Goal: Information Seeking & Learning: Learn about a topic

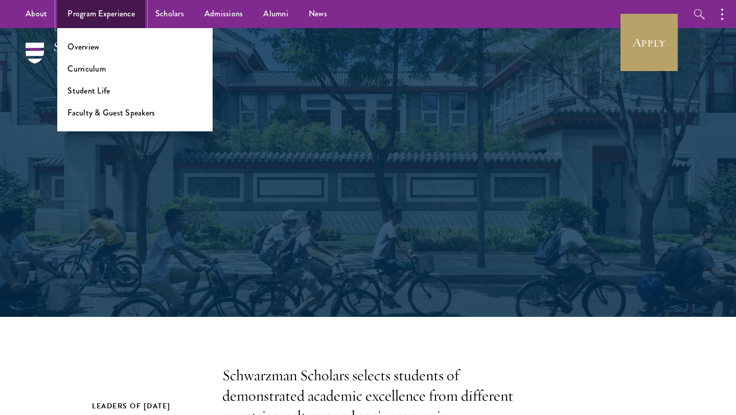
click at [89, 19] on link "Program Experience" at bounding box center [101, 14] width 88 height 28
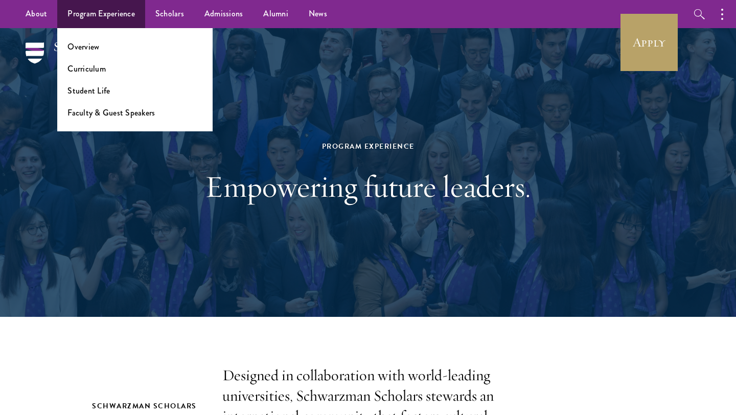
click at [92, 53] on ul "Overview Curriculum Student Life Faculty & Guest Speakers" at bounding box center [134, 79] width 155 height 103
click at [90, 48] on link "Overview" at bounding box center [83, 47] width 32 height 12
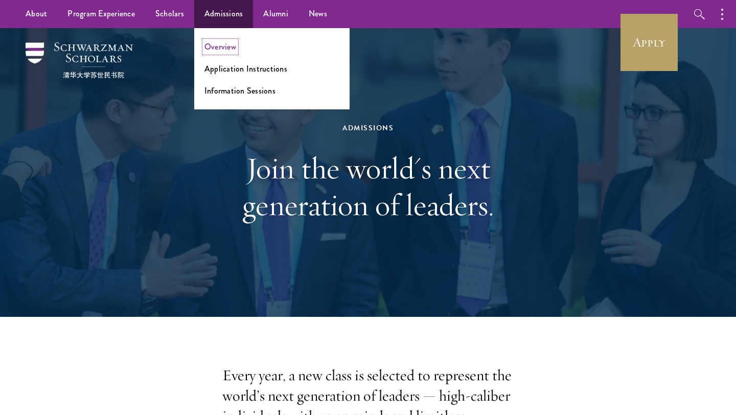
click at [226, 44] on link "Overview" at bounding box center [220, 47] width 32 height 12
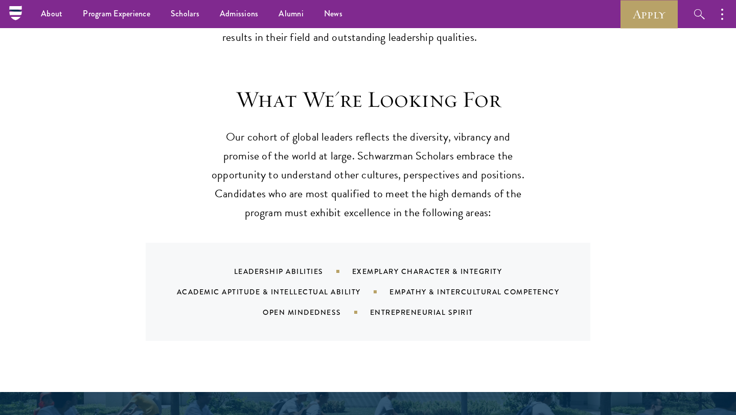
scroll to position [924, 0]
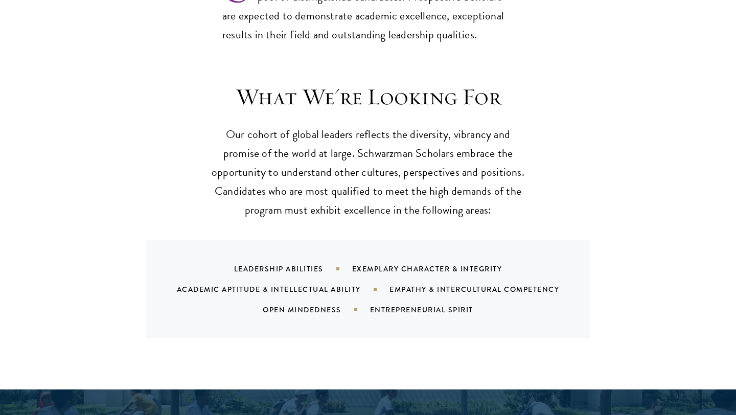
click at [154, 94] on div "What We're Looking For Our cohort of global leaders reflects the diversity, vib…" at bounding box center [368, 210] width 552 height 255
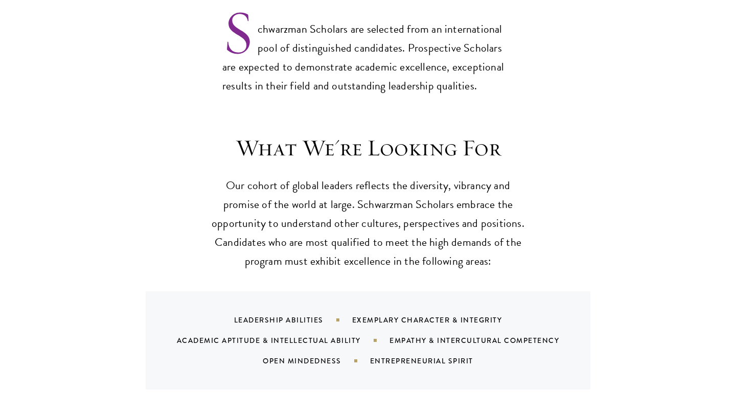
scroll to position [875, 0]
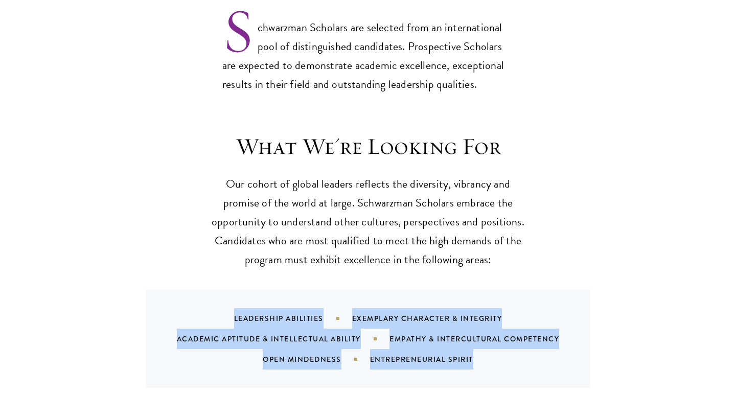
drag, startPoint x: 480, startPoint y: 360, endPoint x: 228, endPoint y: 323, distance: 255.0
click at [228, 323] on div "Leadership Abilities Exemplary Character & Integrity Academic Aptitude & Intell…" at bounding box center [381, 338] width 420 height 61
copy div "Leadership Abilities Exemplary Character & Integrity Academic Aptitude & Intell…"
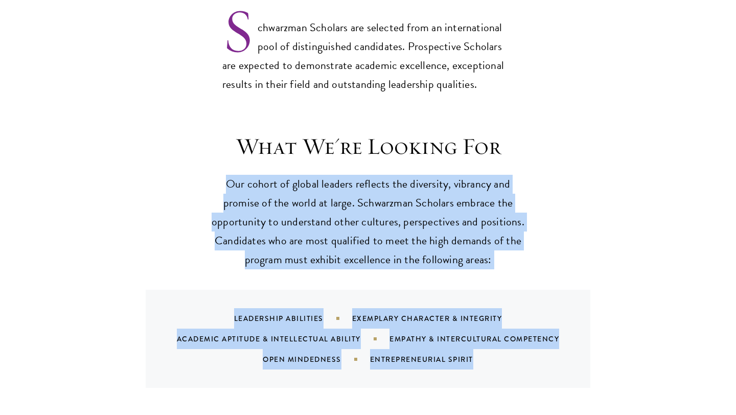
drag, startPoint x: 225, startPoint y: 172, endPoint x: 538, endPoint y: 350, distance: 360.4
click at [538, 350] on div "What We're Looking For Our cohort of global leaders reflects the diversity, vib…" at bounding box center [368, 259] width 552 height 255
copy div "Our cohort of global leaders reflects the diversity, vibrancy and promise of th…"
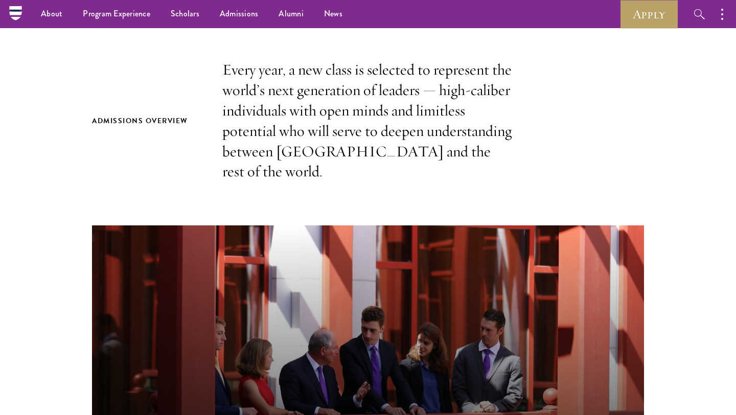
scroll to position [0, 0]
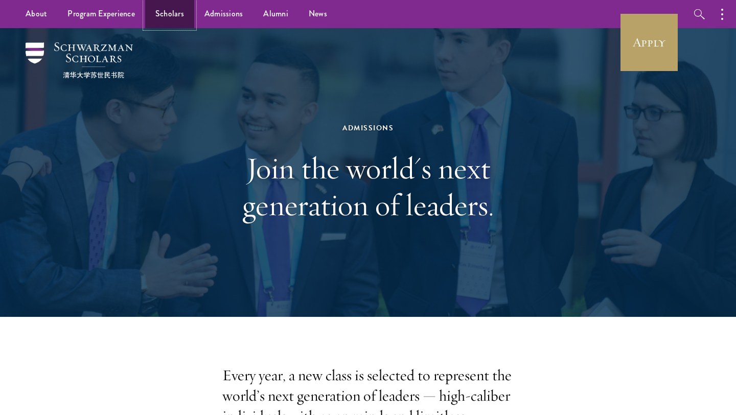
click at [151, 21] on link "Scholars" at bounding box center [169, 14] width 49 height 28
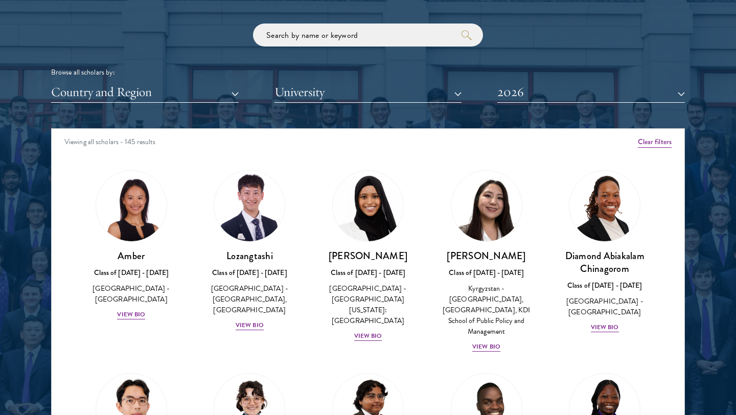
scroll to position [1258, 0]
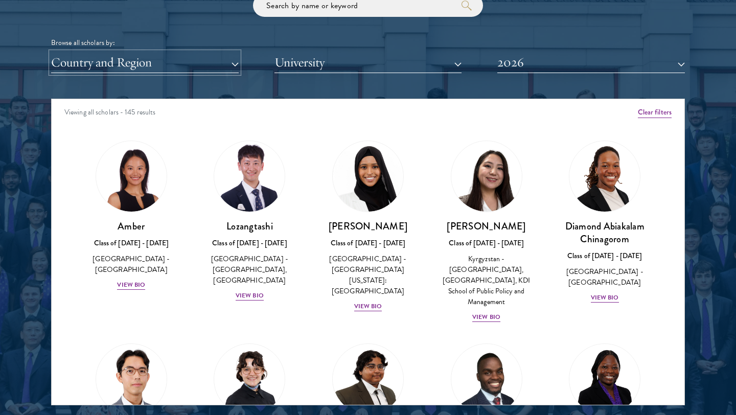
click at [185, 57] on button "Country and Region" at bounding box center [144, 62] width 187 height 21
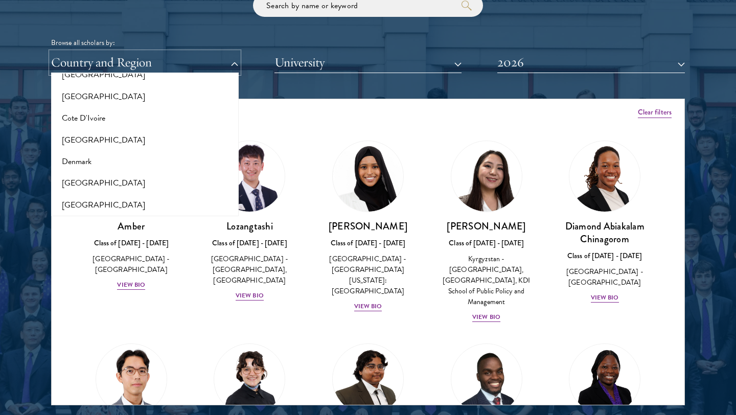
scroll to position [356, 0]
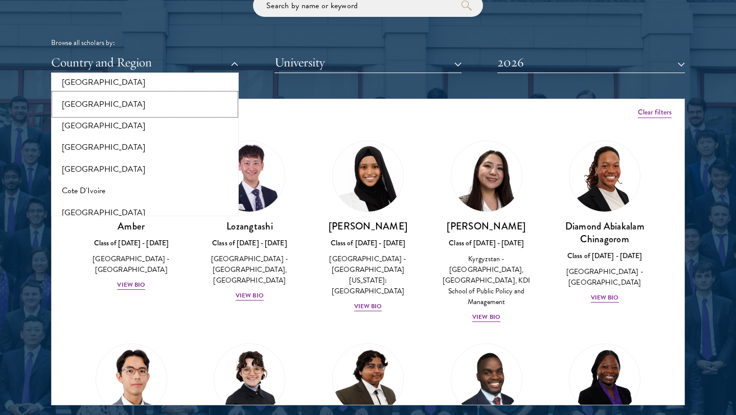
click at [143, 114] on button "[GEOGRAPHIC_DATA]" at bounding box center [144, 103] width 181 height 21
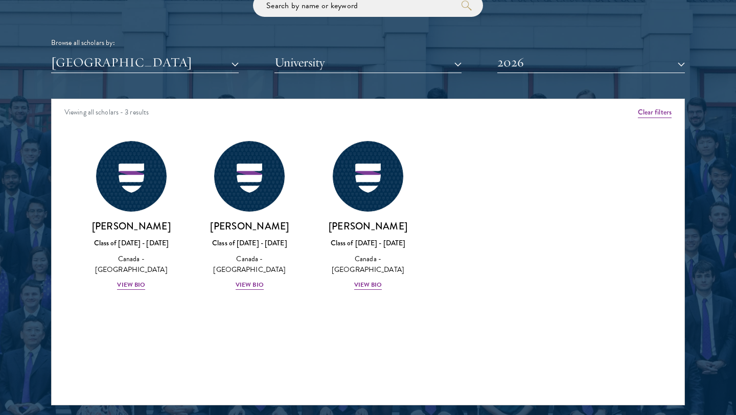
click at [143, 113] on div "Viewing all scholars - 3 results" at bounding box center [368, 113] width 632 height 29
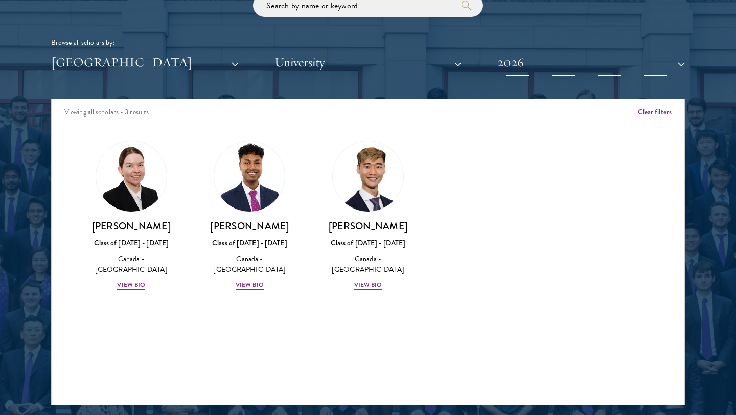
click at [508, 59] on button "2026" at bounding box center [590, 62] width 187 height 21
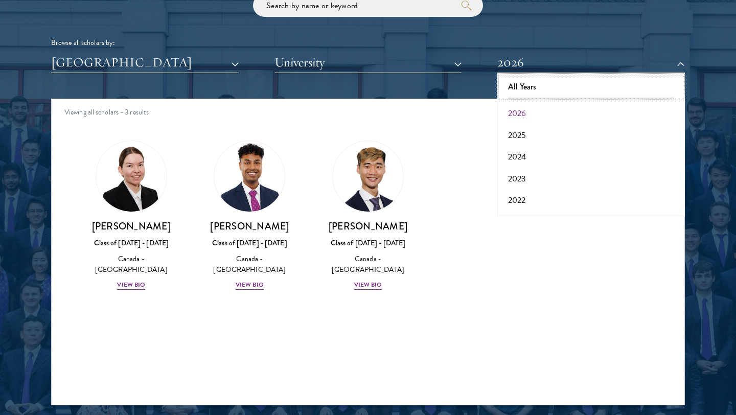
click at [511, 83] on button "All Years" at bounding box center [590, 86] width 181 height 21
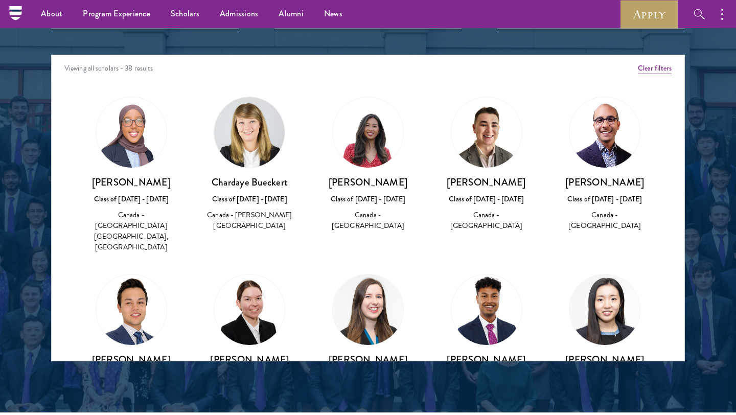
scroll to position [1298, 0]
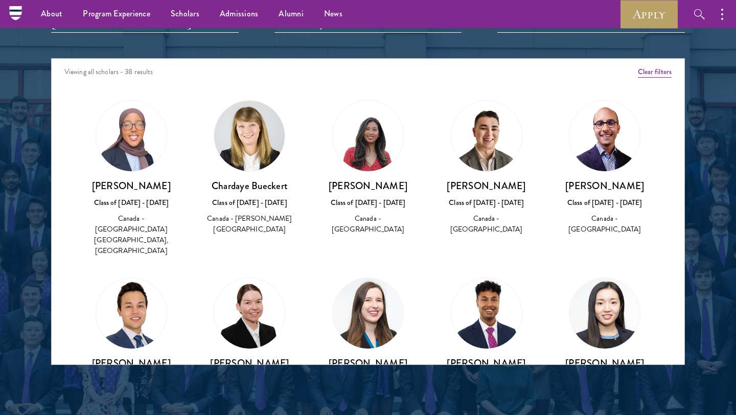
click at [382, 153] on img at bounding box center [368, 136] width 70 height 70
click at [356, 220] on div "Canada - University of Ottawa" at bounding box center [368, 223] width 98 height 21
click at [252, 181] on h3 "Chardaye Bueckert" at bounding box center [250, 185] width 98 height 13
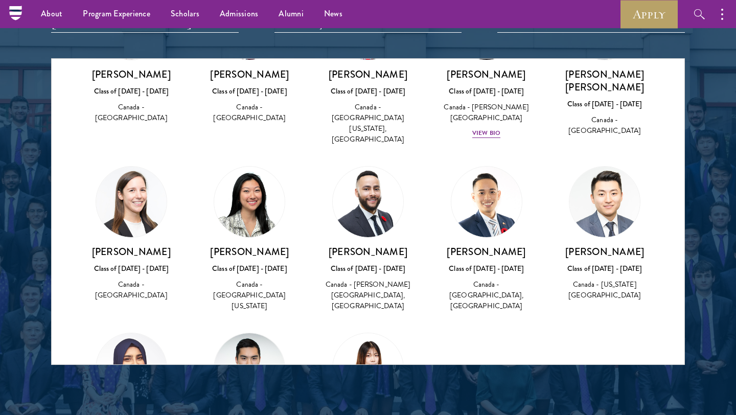
scroll to position [1024, 0]
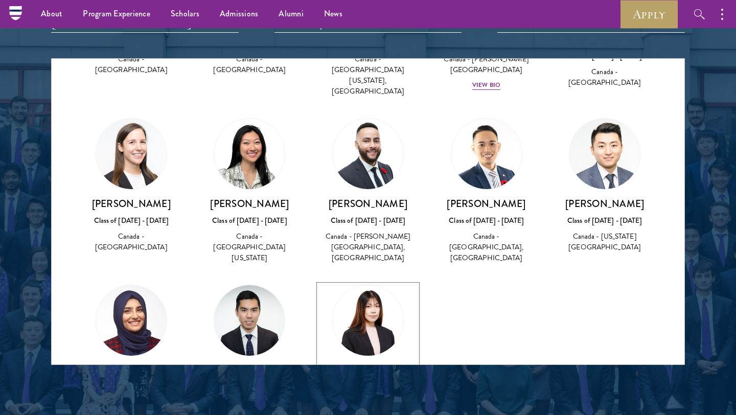
click at [382, 364] on h3 "Helen Yang" at bounding box center [368, 370] width 98 height 13
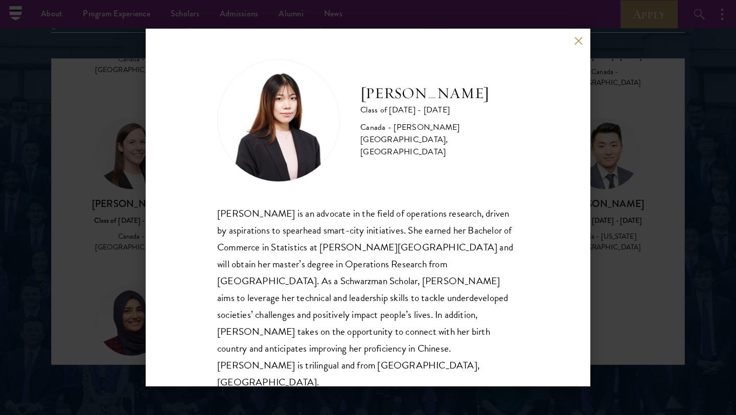
click at [587, 271] on div "Helen Yang Class of 2024 - 2025 Canada - McGill University, Columbia University…" at bounding box center [368, 208] width 444 height 358
click at [604, 232] on div "Helen Yang Class of 2024 - 2025 Canada - McGill University, Columbia University…" at bounding box center [368, 207] width 736 height 415
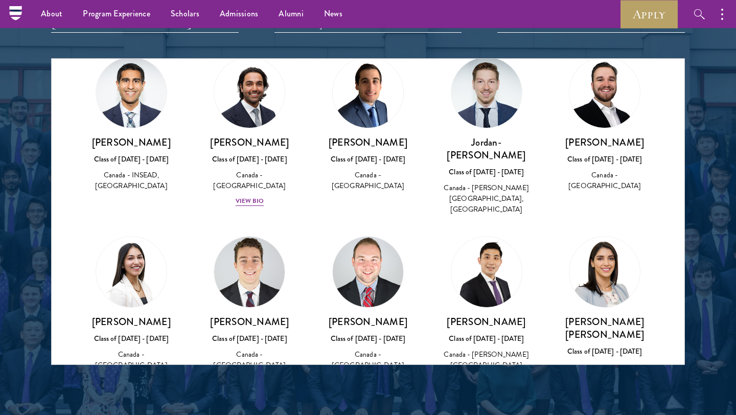
scroll to position [727, 0]
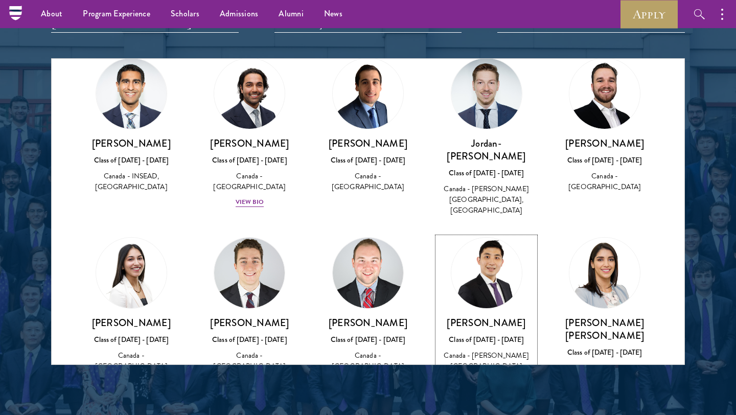
click at [491, 234] on img at bounding box center [487, 273] width 78 height 78
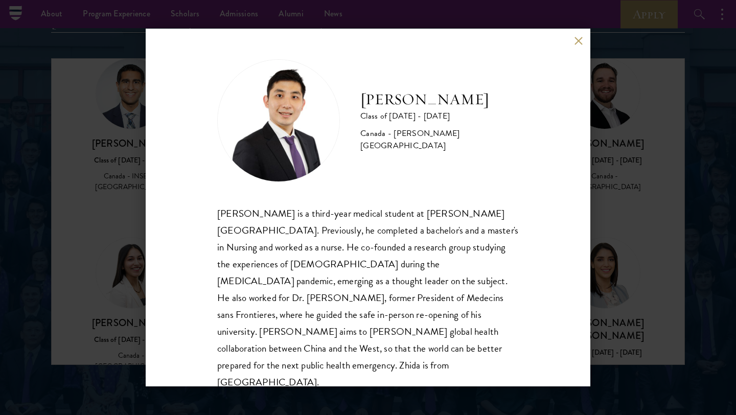
click at [594, 232] on div "Zhida Shang Class of 2024 - 2025 Canada - McGill University Zhida Shang is a th…" at bounding box center [368, 207] width 736 height 415
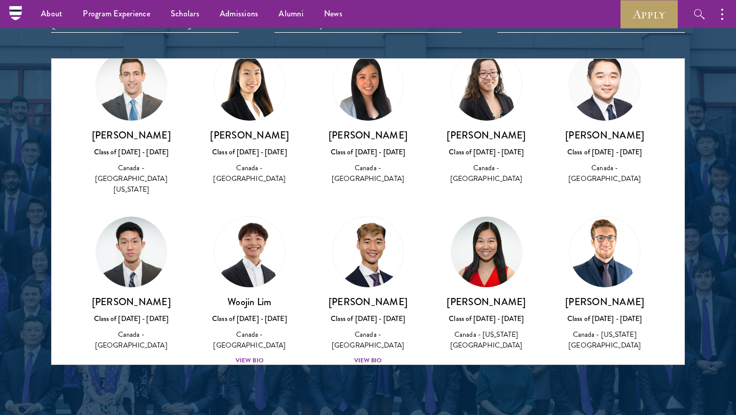
scroll to position [407, 0]
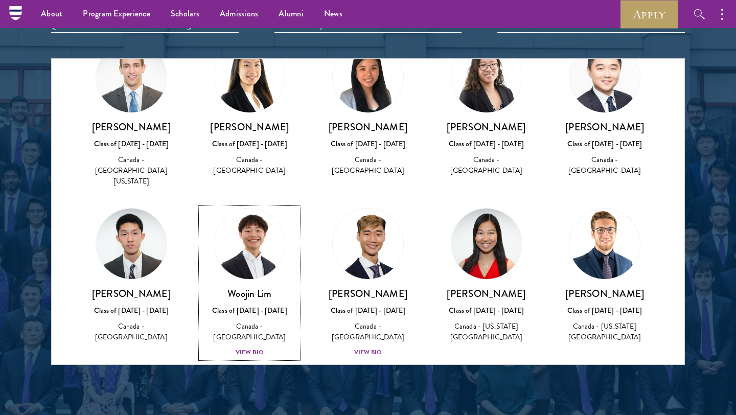
click at [233, 205] on img at bounding box center [249, 244] width 78 height 78
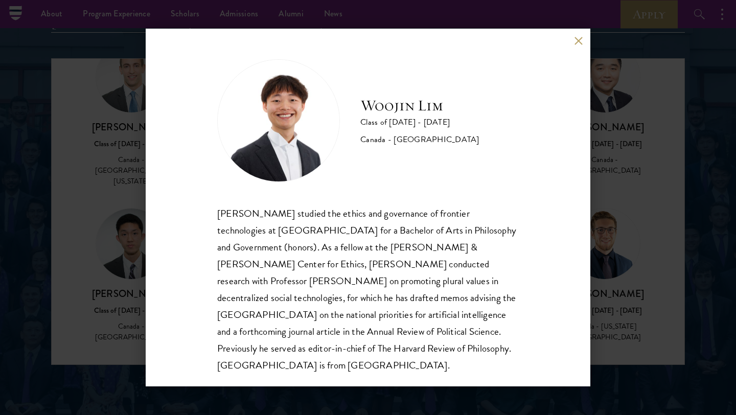
click at [125, 239] on div "Woojin Lim Class of 2024 - 2025 Canada - Harvard University Woojin Lim studied …" at bounding box center [368, 207] width 736 height 415
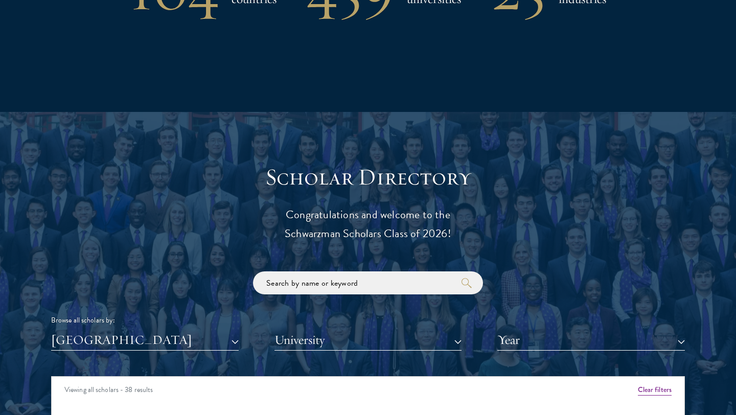
scroll to position [1270, 0]
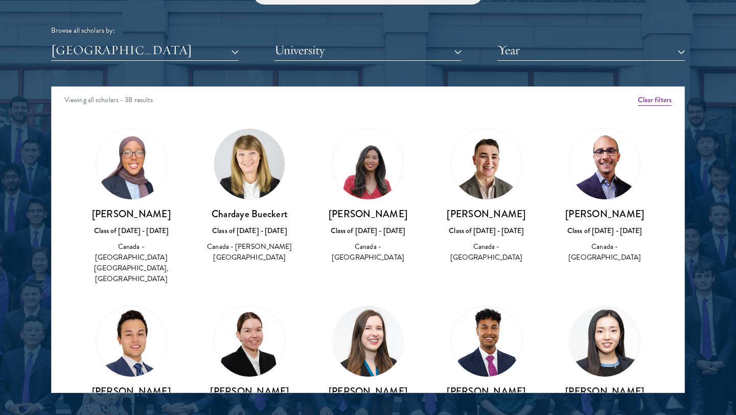
click at [491, 152] on img at bounding box center [486, 164] width 70 height 70
